Goal: Transaction & Acquisition: Purchase product/service

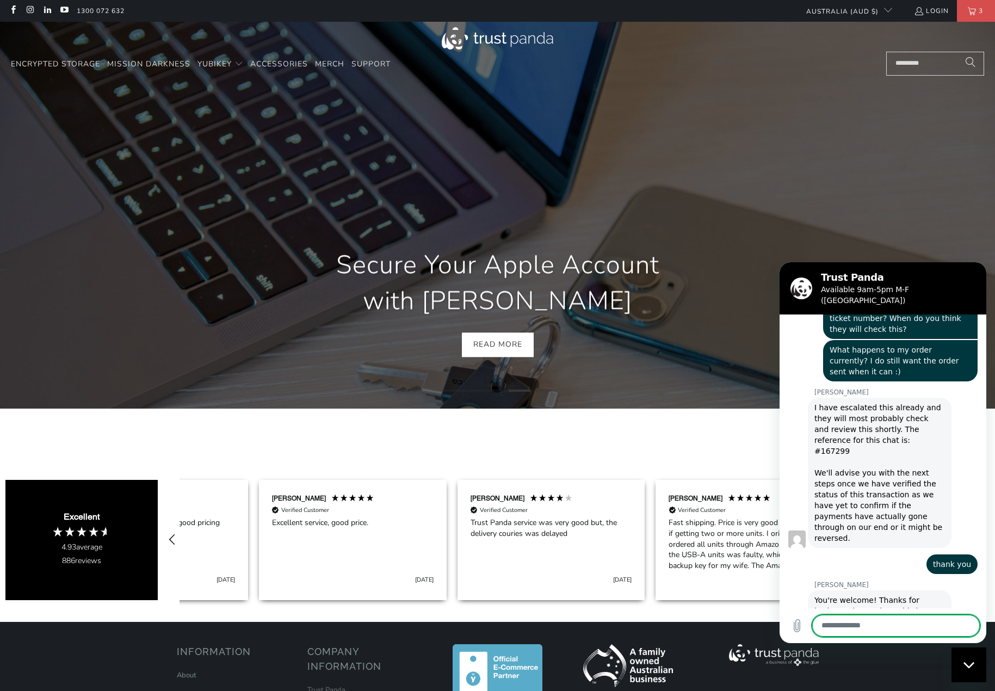
scroll to position [0, 971]
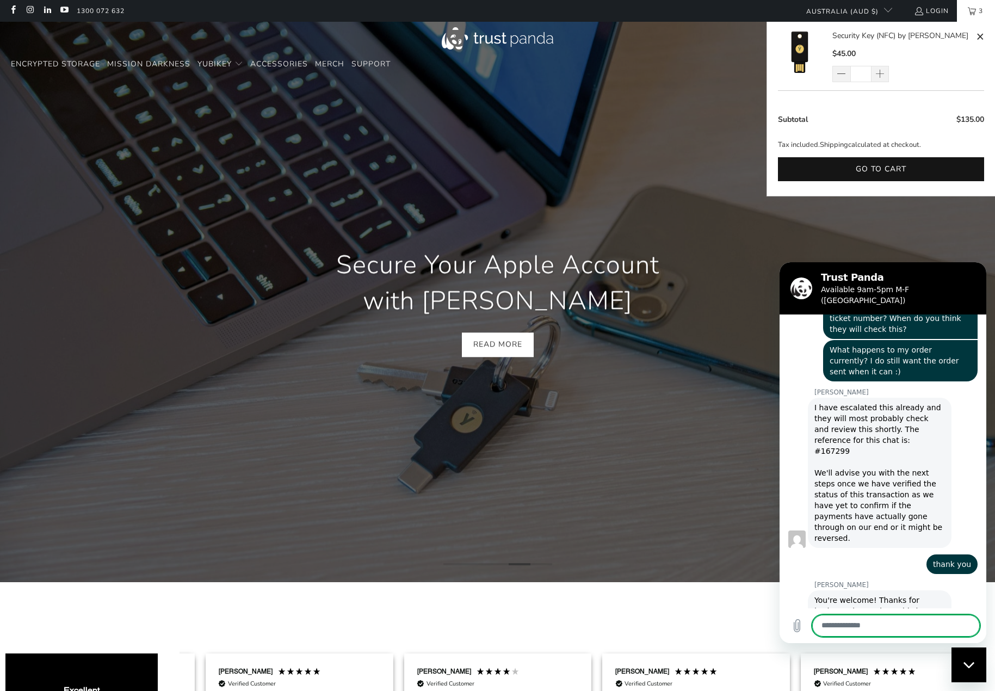
click at [686, 8] on link "3" at bounding box center [976, 11] width 38 height 22
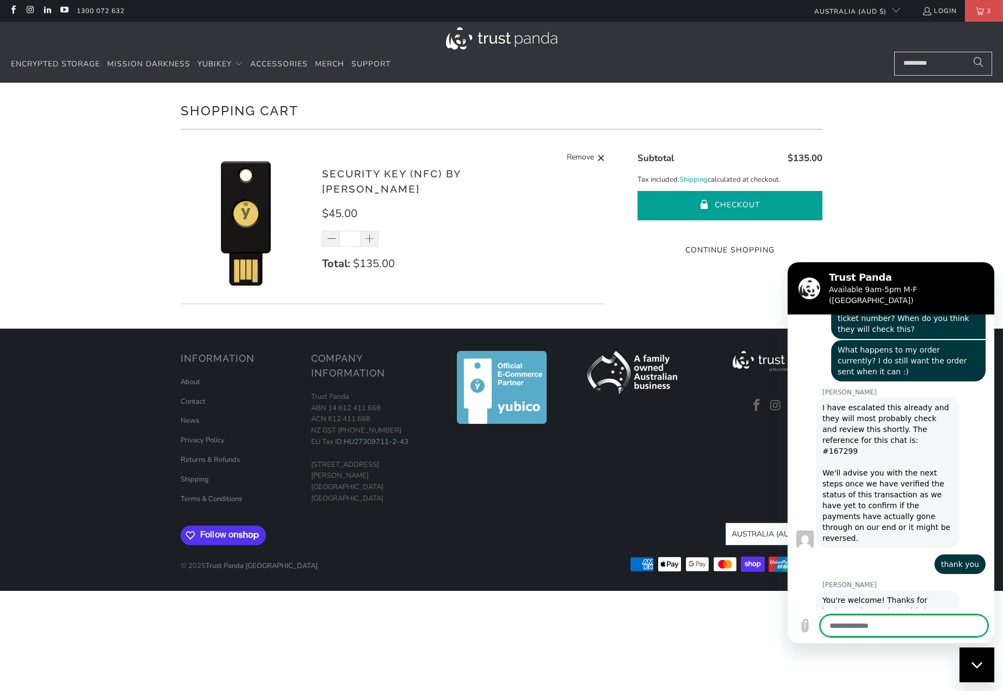
scroll to position [1007, 0]
click at [733, 202] on button "Checkout" at bounding box center [729, 205] width 185 height 29
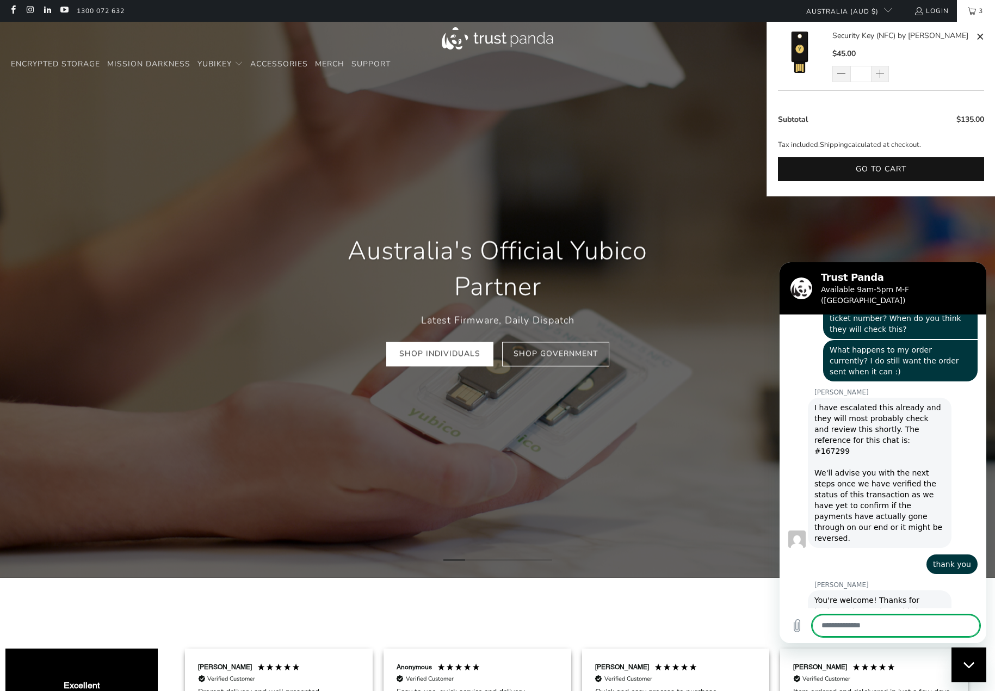
click at [968, 11] on link "3" at bounding box center [976, 11] width 38 height 22
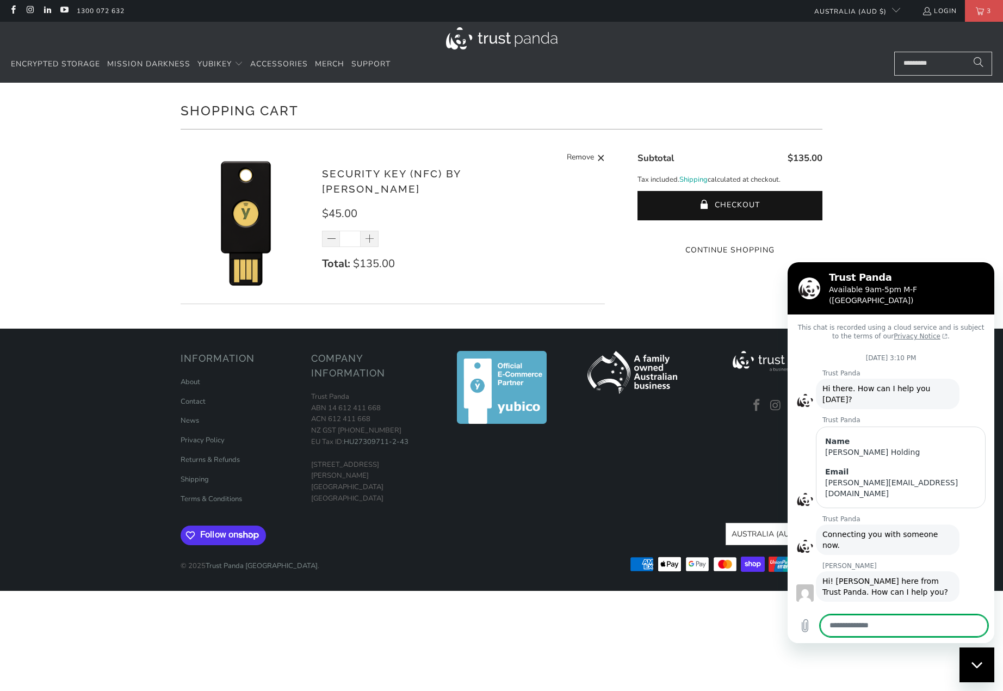
scroll to position [1007, 0]
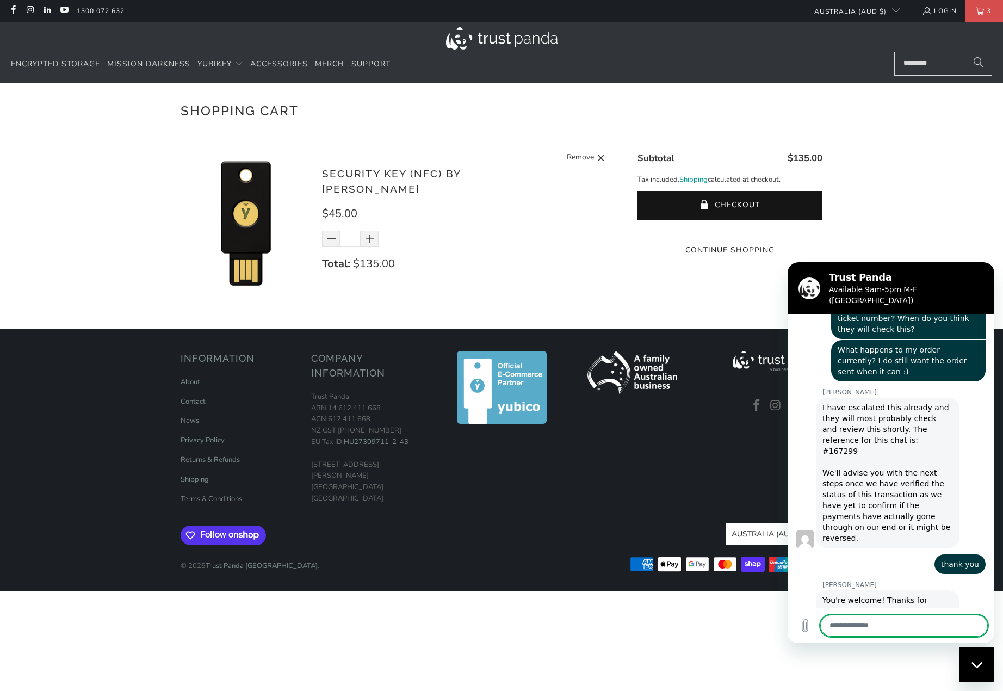
click at [730, 234] on shopify-google-pay-button at bounding box center [731, 229] width 2 height 10
click at [730, 234] on shop-pay-wallet-button at bounding box center [729, 229] width 2 height 10
